Goal: Information Seeking & Learning: Check status

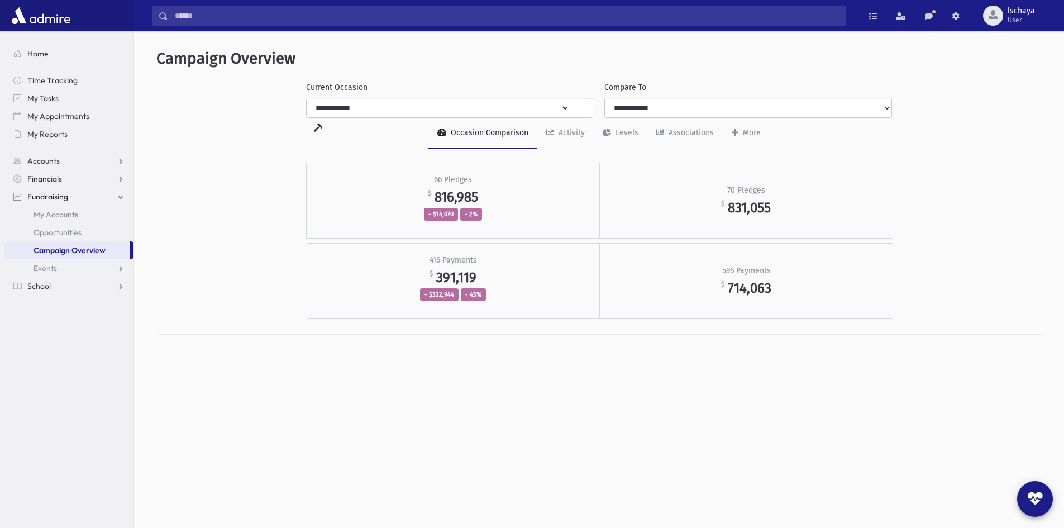
click at [565, 107] on select "**********" at bounding box center [438, 108] width 263 height 20
select select "**"
click at [307, 98] on select "**********" at bounding box center [438, 108] width 263 height 20
select select "**"
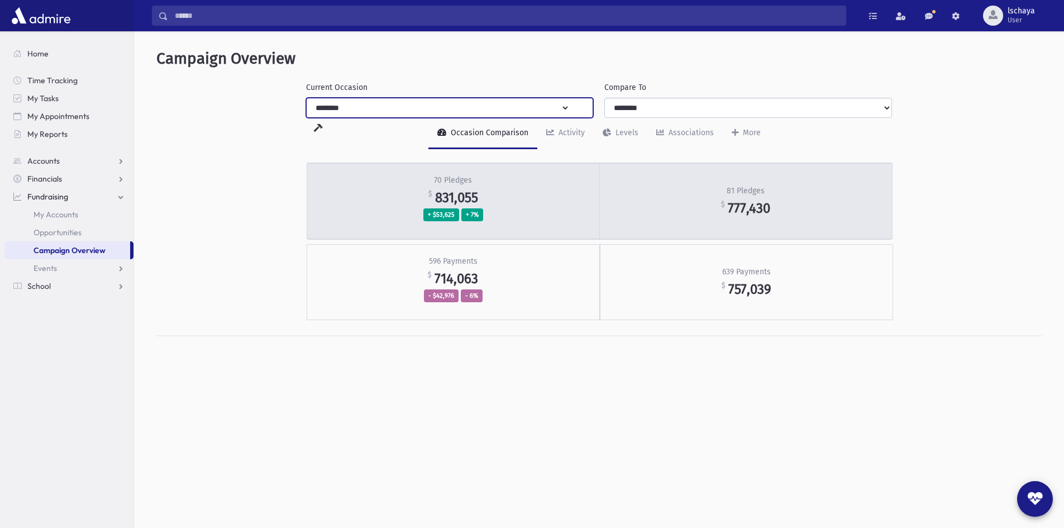
click at [473, 192] on span "831,055" at bounding box center [456, 197] width 43 height 16
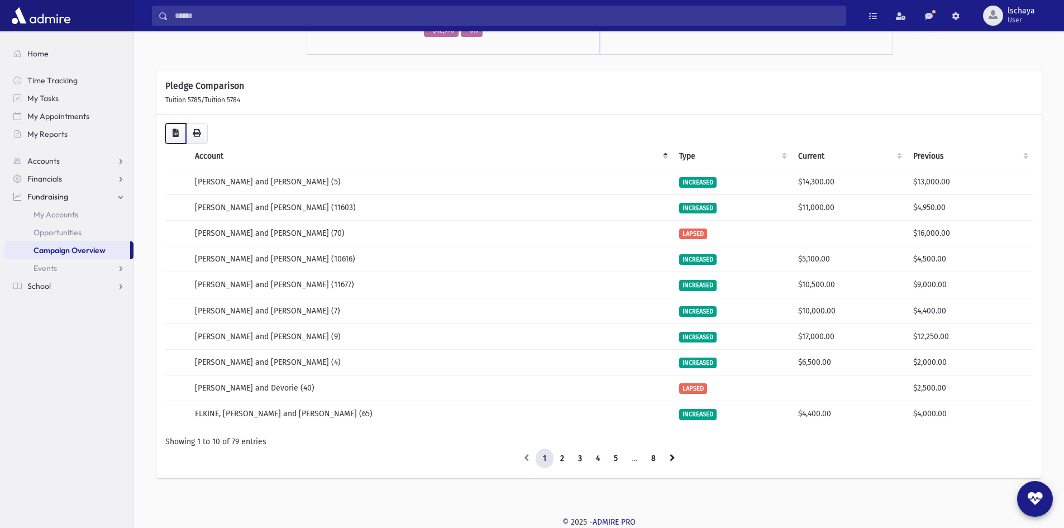
scroll to position [264, 0]
click at [175, 129] on icon "button" at bounding box center [176, 133] width 6 height 8
click at [63, 285] on link "School" at bounding box center [68, 286] width 129 height 18
click at [59, 232] on span "Students" at bounding box center [49, 232] width 31 height 10
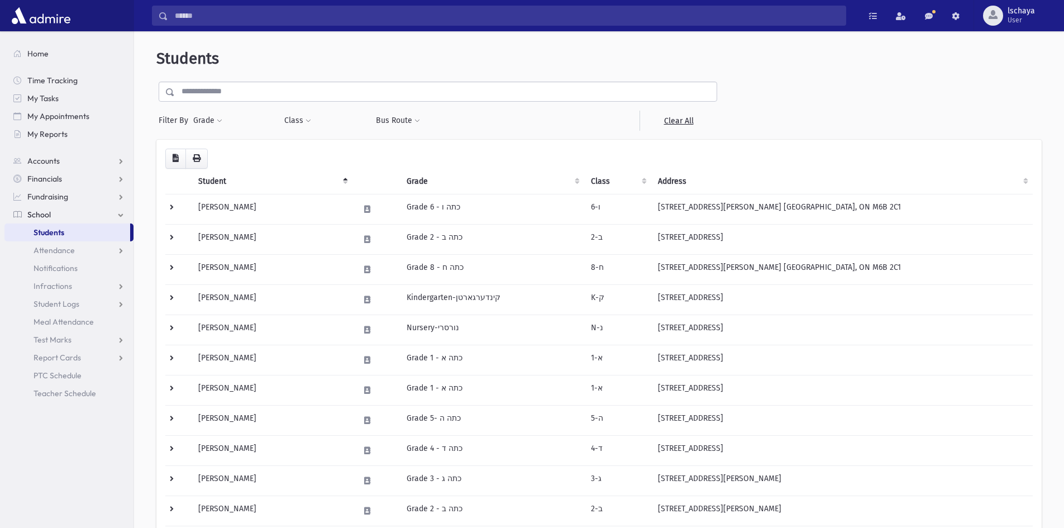
click at [402, 180] on th "Grade" at bounding box center [492, 182] width 184 height 26
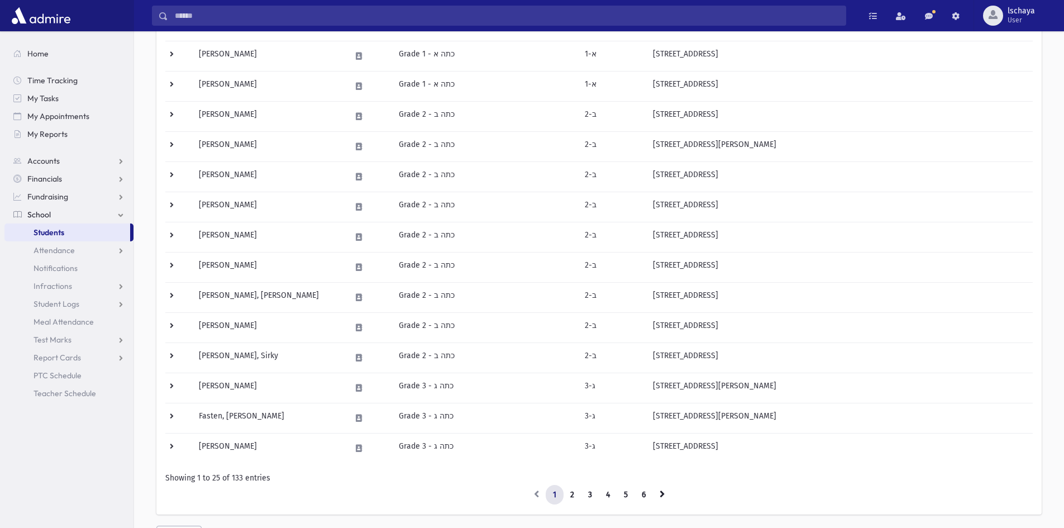
scroll to position [541, 0]
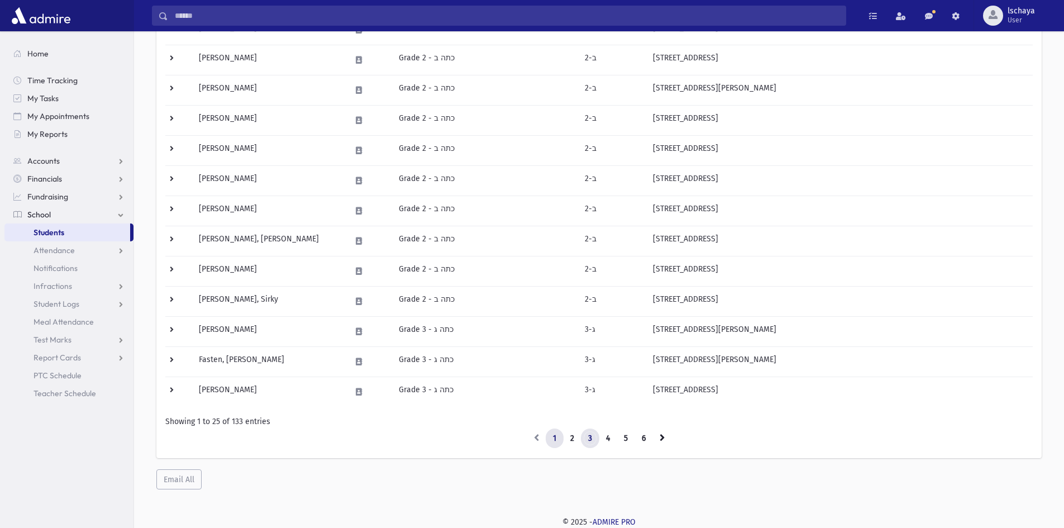
click at [593, 439] on link "3" at bounding box center [590, 439] width 18 height 20
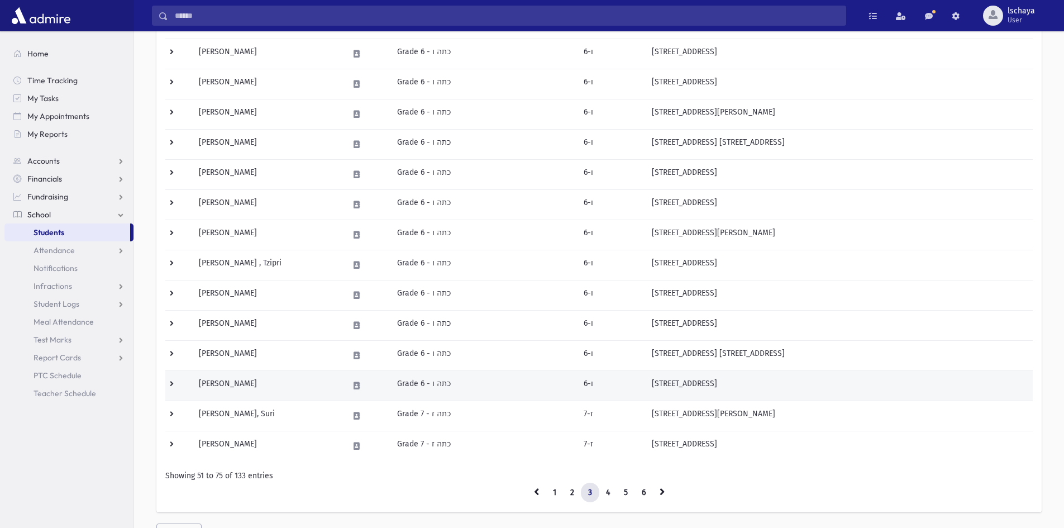
scroll to position [541, 0]
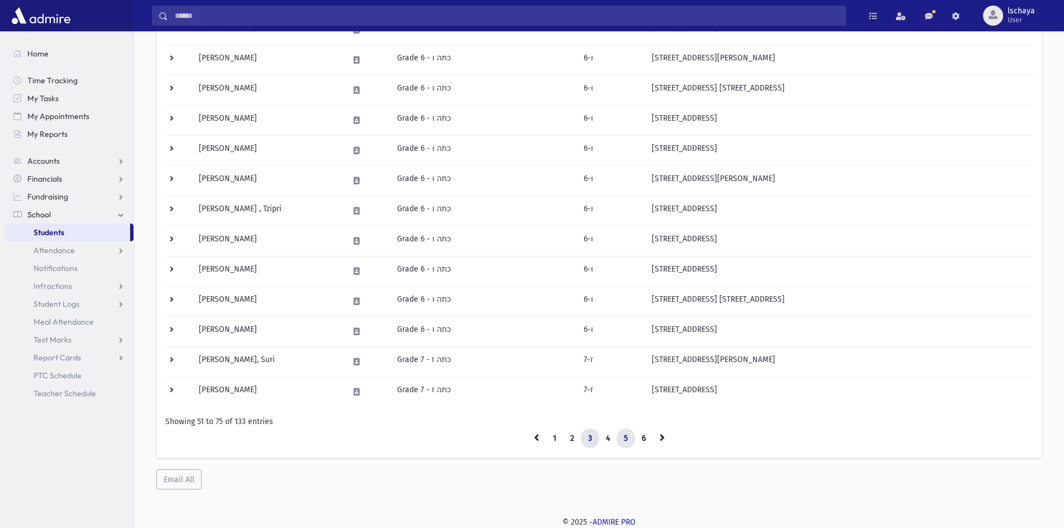
click at [618, 440] on link "5" at bounding box center [626, 439] width 18 height 20
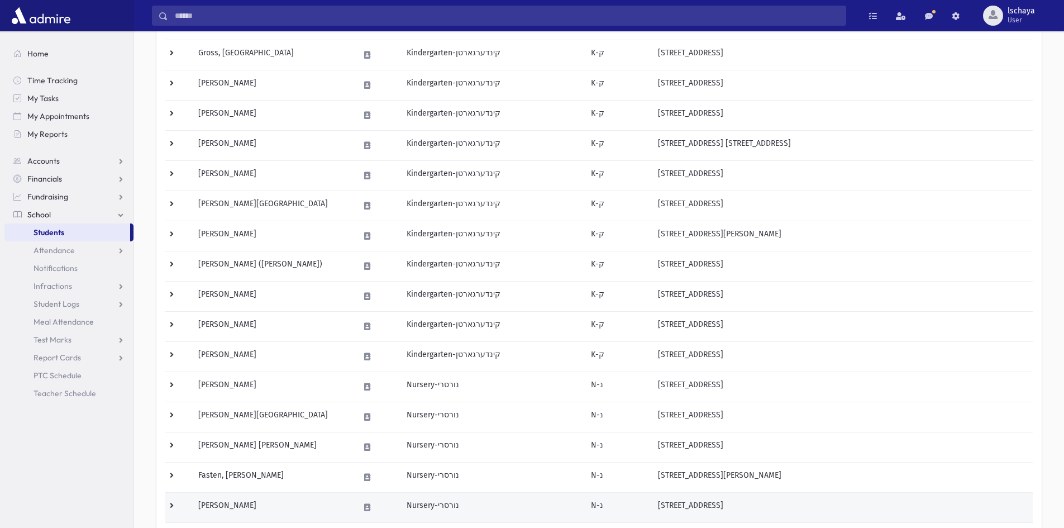
scroll to position [541, 0]
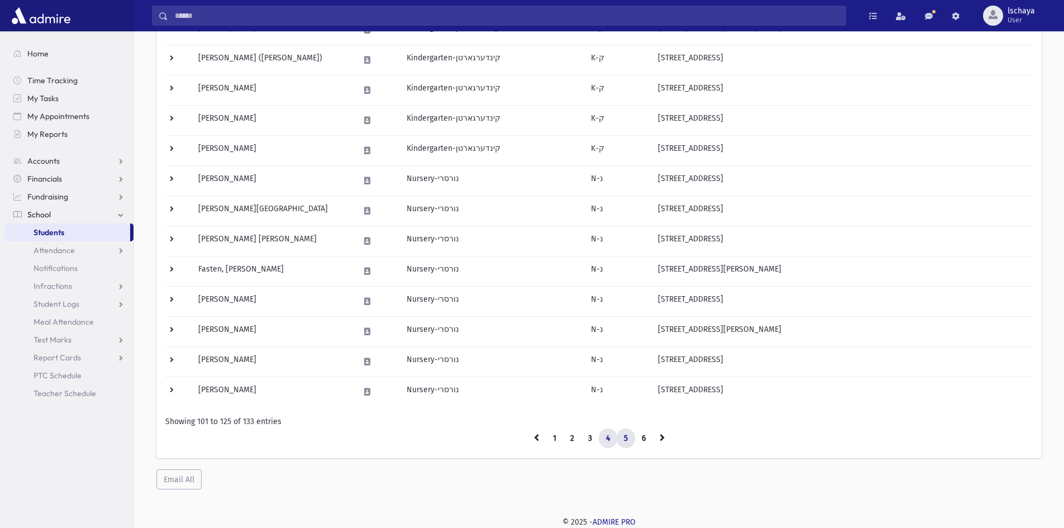
click at [610, 441] on link "4" at bounding box center [608, 439] width 18 height 20
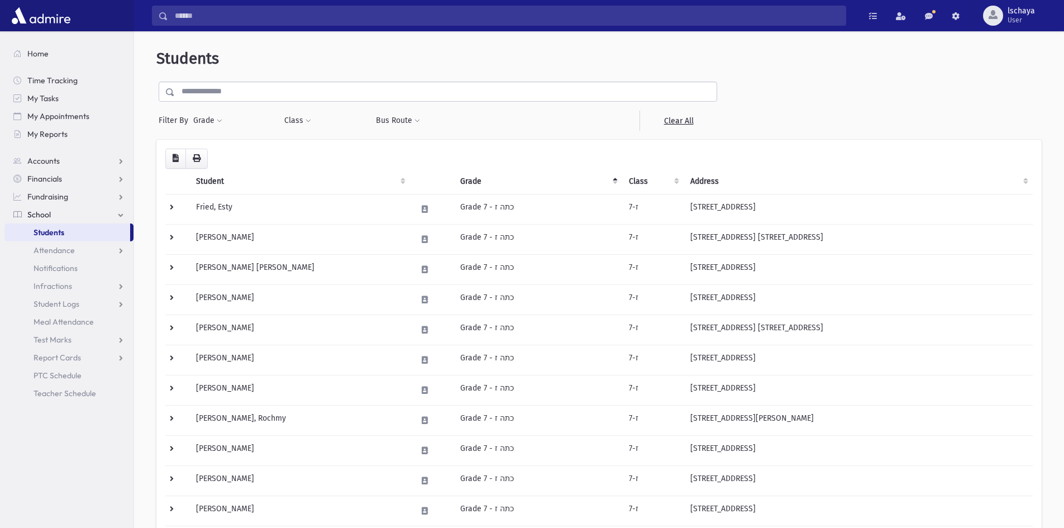
click at [223, 183] on th "Student" at bounding box center [299, 182] width 221 height 26
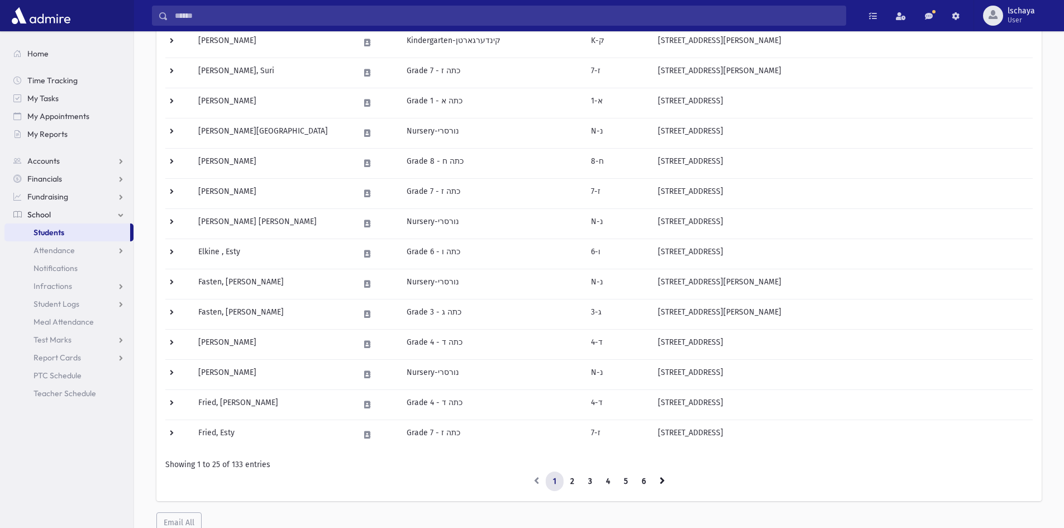
scroll to position [541, 0]
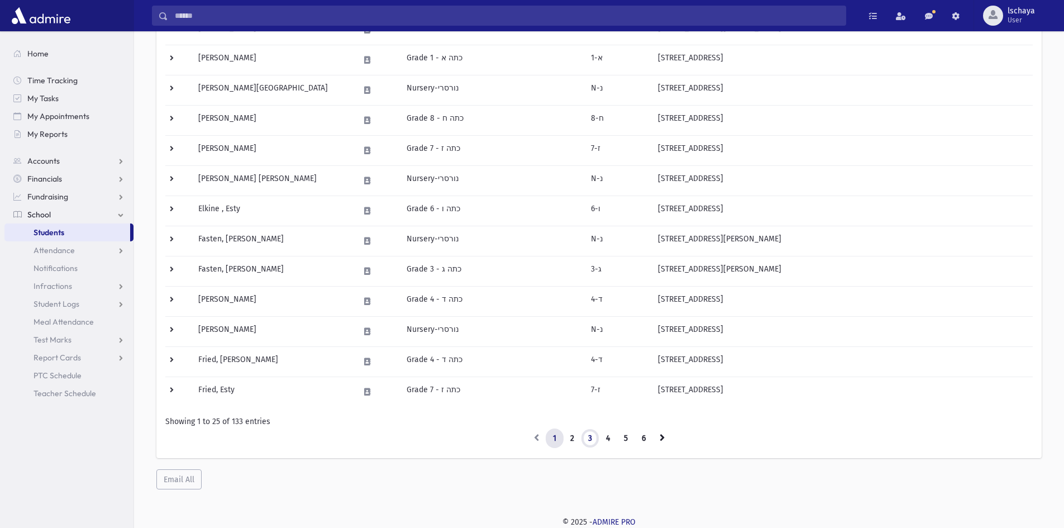
drag, startPoint x: 590, startPoint y: 438, endPoint x: 559, endPoint y: 419, distance: 36.1
click at [590, 438] on link "3" at bounding box center [590, 439] width 18 height 20
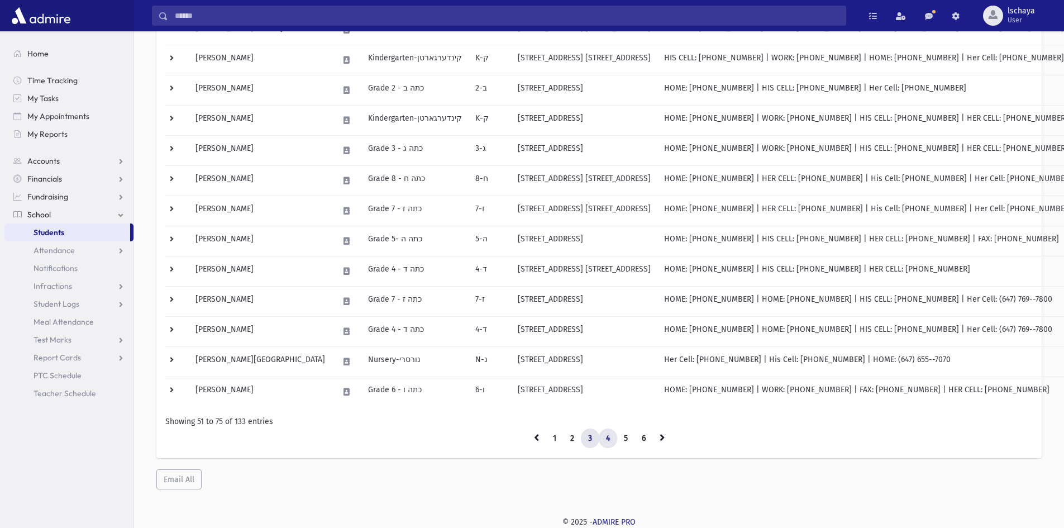
click at [602, 434] on link "4" at bounding box center [608, 439] width 18 height 20
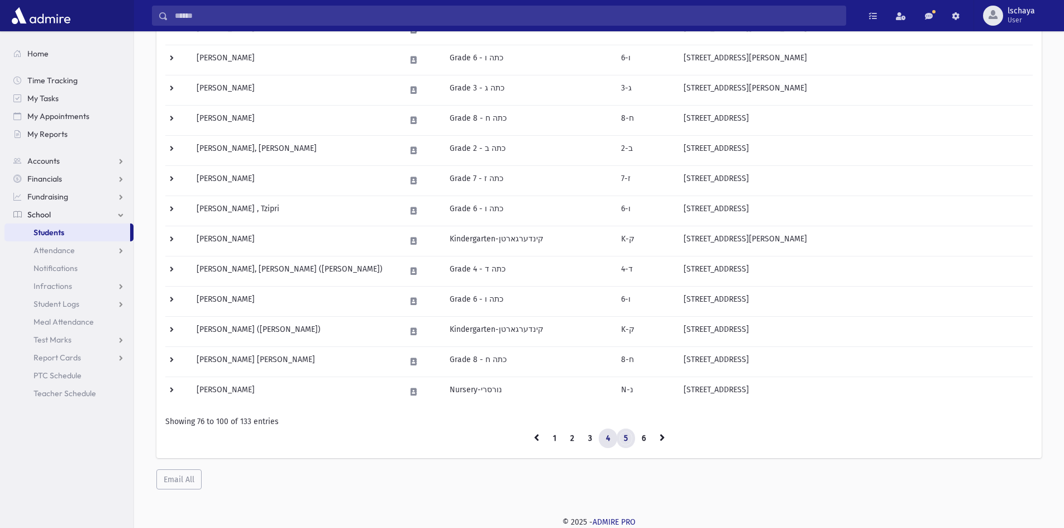
click at [628, 437] on link "5" at bounding box center [626, 439] width 18 height 20
